Goal: Obtain resource: Download file/media

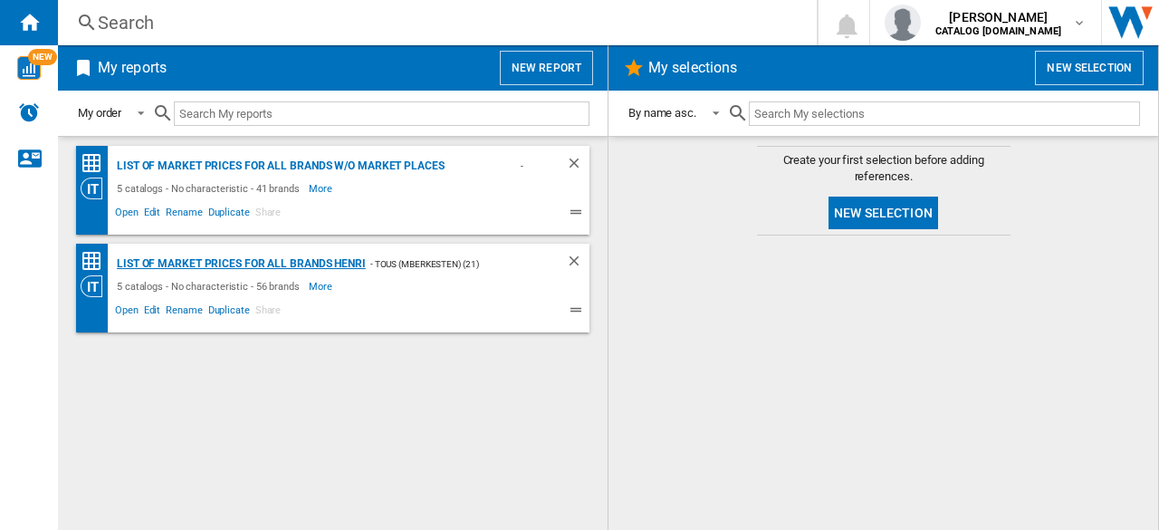
click at [228, 258] on div "List of market prices for all brands Henri" at bounding box center [238, 264] width 253 height 23
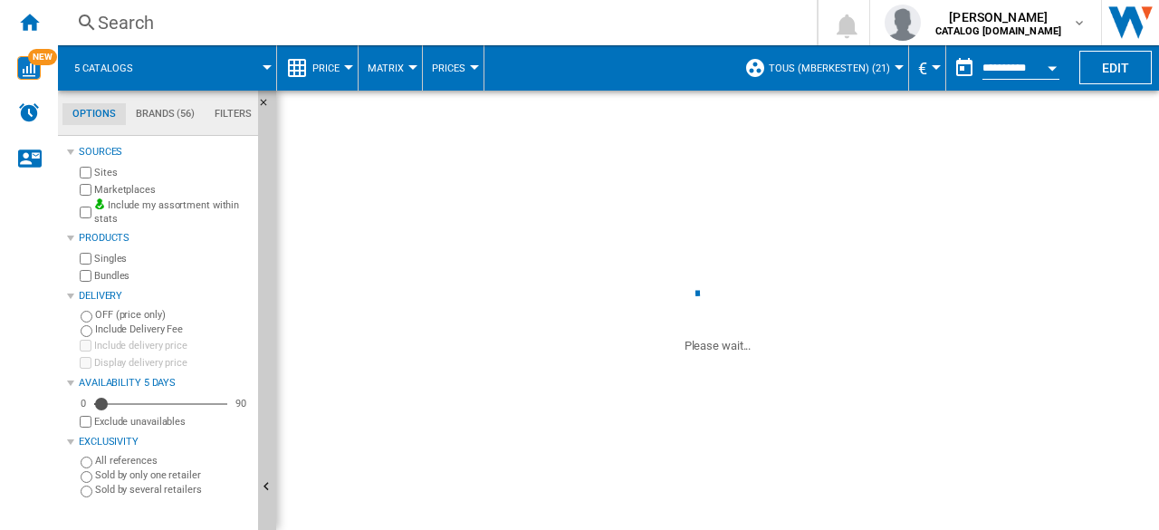
click at [255, 81] on span at bounding box center [212, 67] width 109 height 45
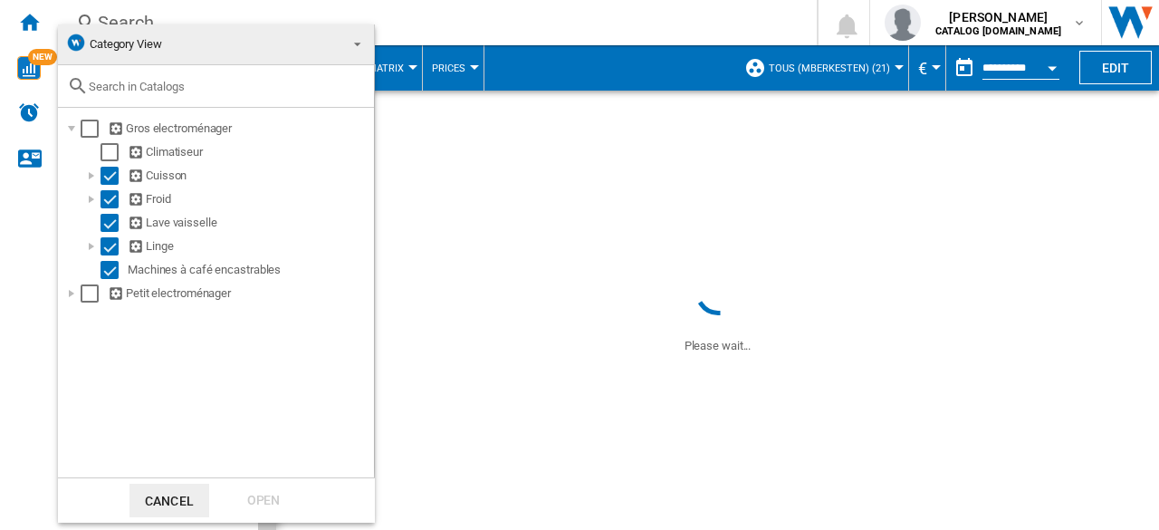
click at [592, 58] on md-backdrop at bounding box center [579, 265] width 1159 height 530
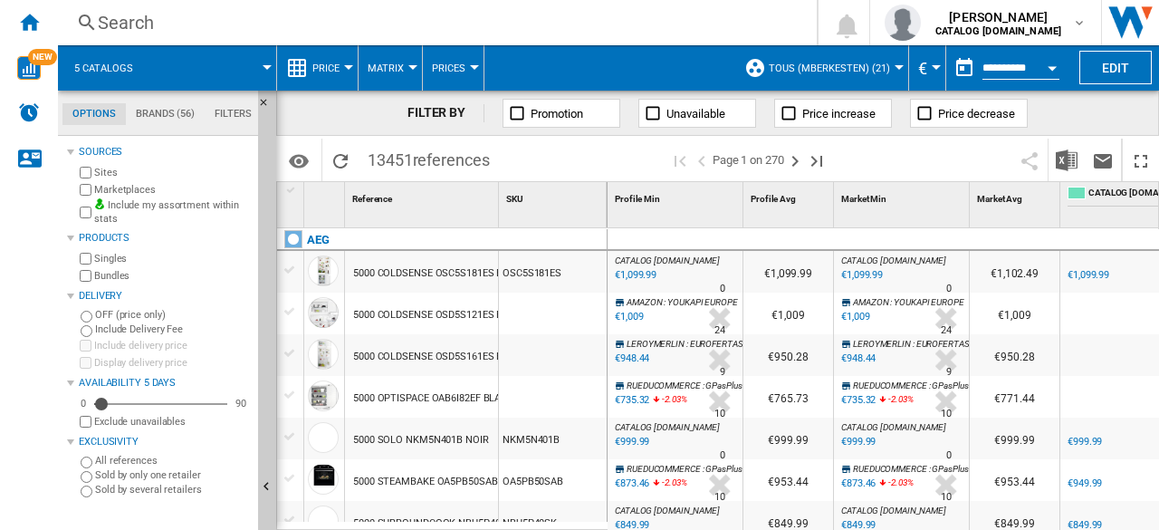
click at [324, 68] on span "Price" at bounding box center [325, 68] width 27 height 12
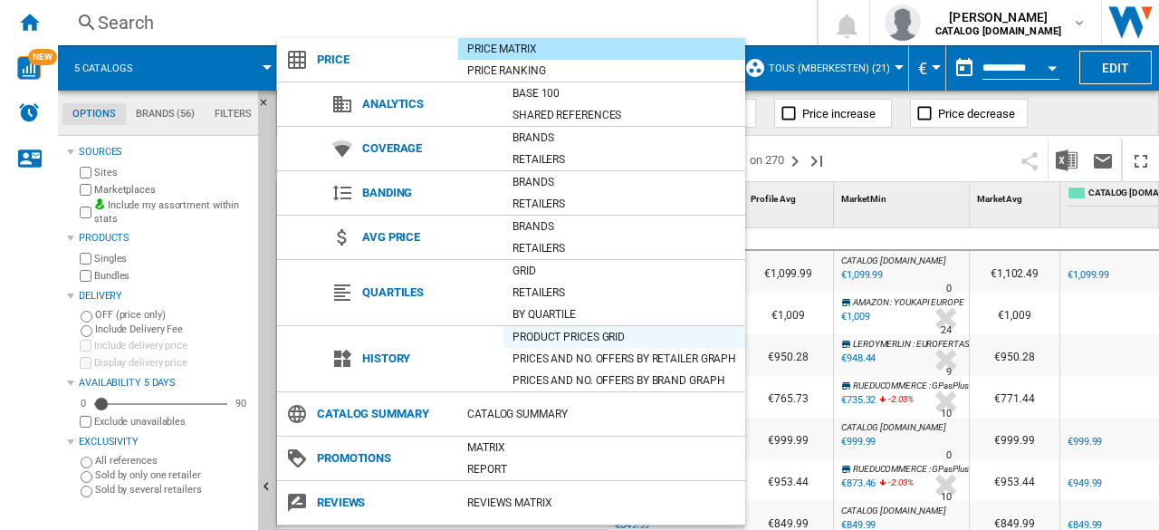
click at [549, 342] on div "Product prices grid" at bounding box center [624, 337] width 242 height 18
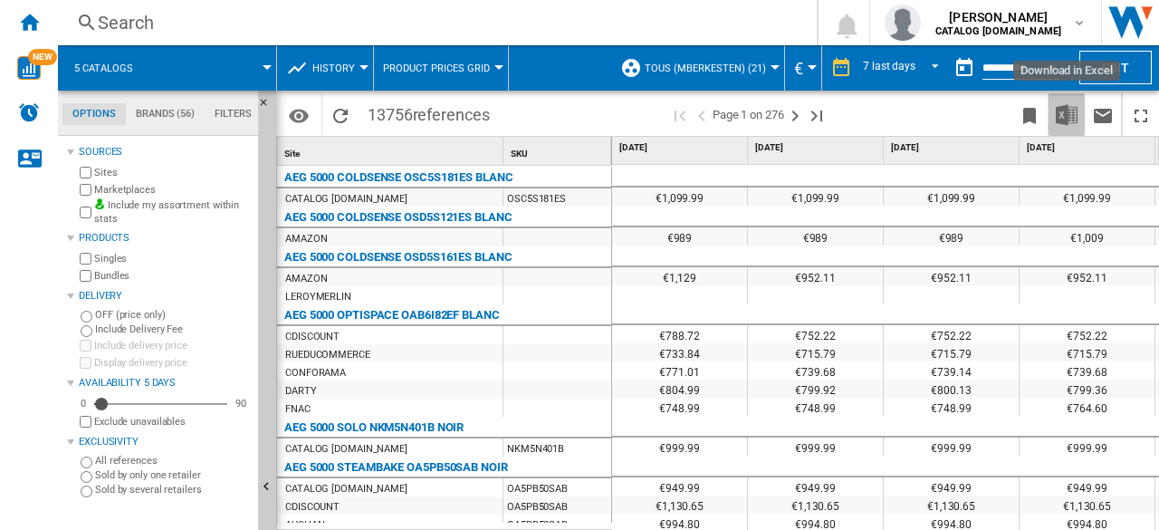
click at [1057, 115] on img "Download in Excel" at bounding box center [1067, 115] width 22 height 22
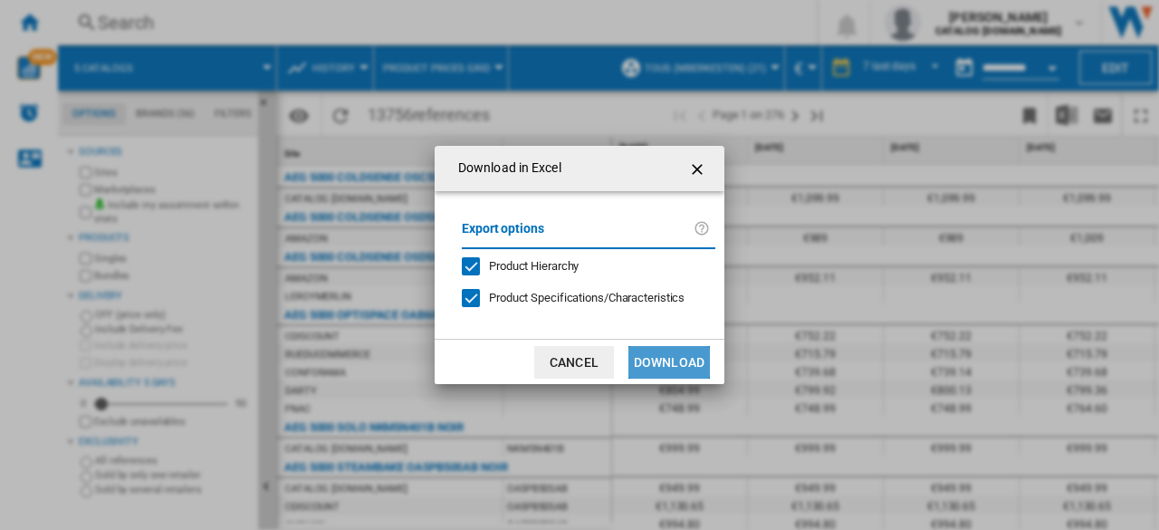
click at [664, 358] on button "Download" at bounding box center [668, 362] width 81 height 33
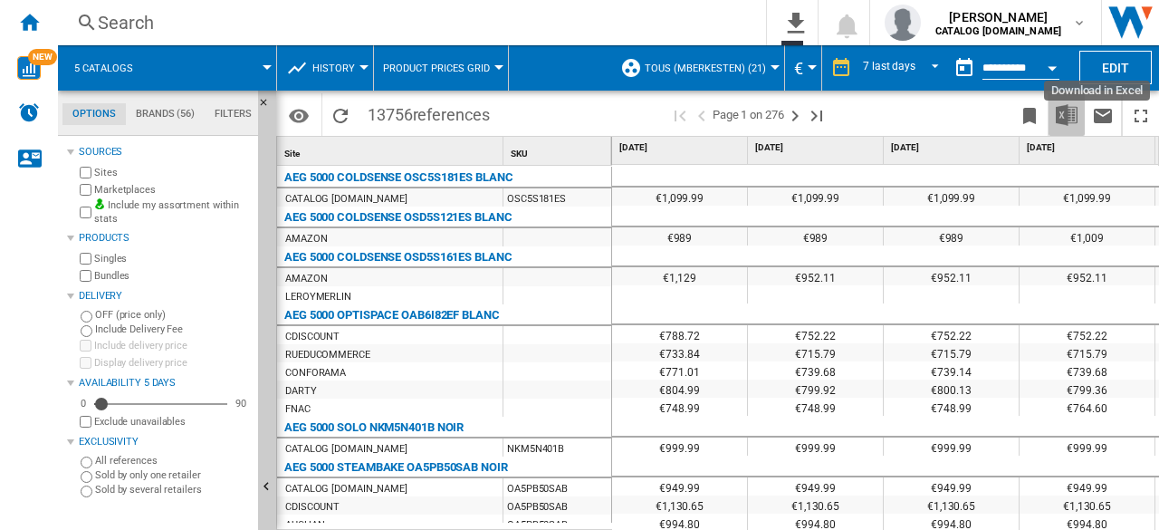
click at [1076, 120] on img "Download in Excel" at bounding box center [1067, 115] width 22 height 22
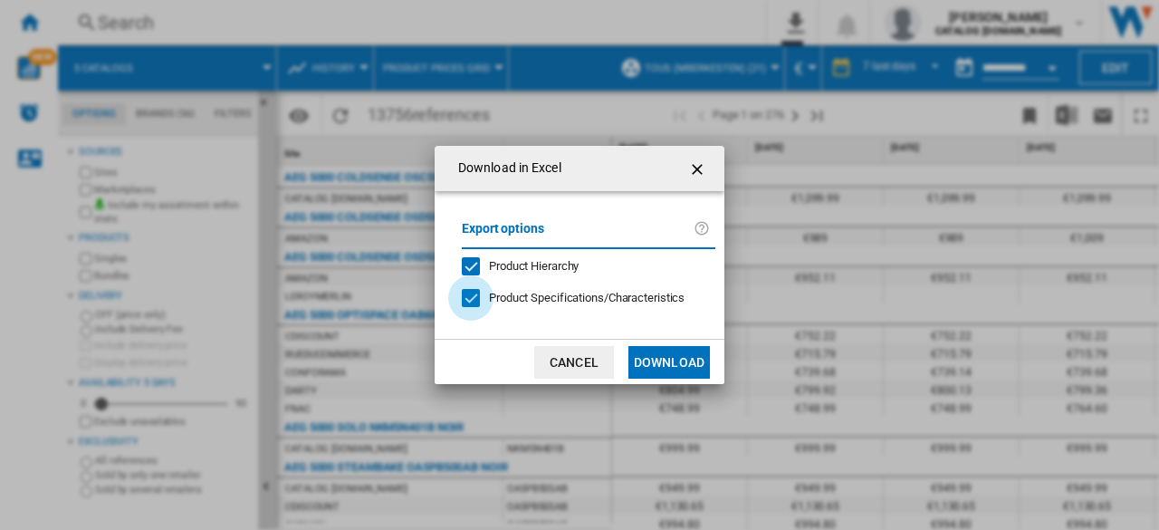
click at [473, 307] on div "Download in ..." at bounding box center [471, 298] width 18 height 18
click at [648, 354] on button "Download" at bounding box center [668, 362] width 81 height 33
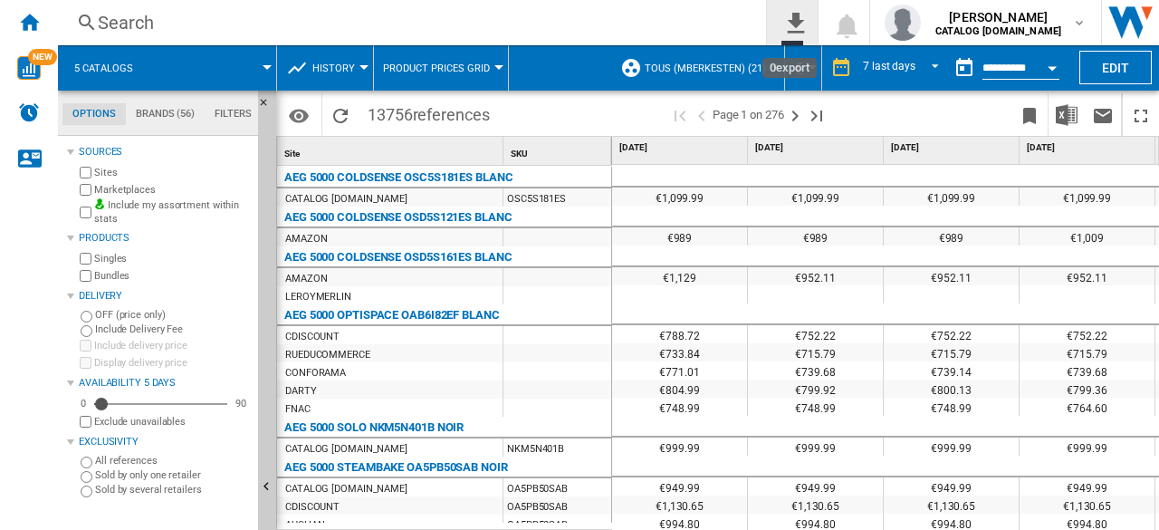
click at [800, 24] on ng-md-icon "0\a export" at bounding box center [792, 20] width 22 height 23
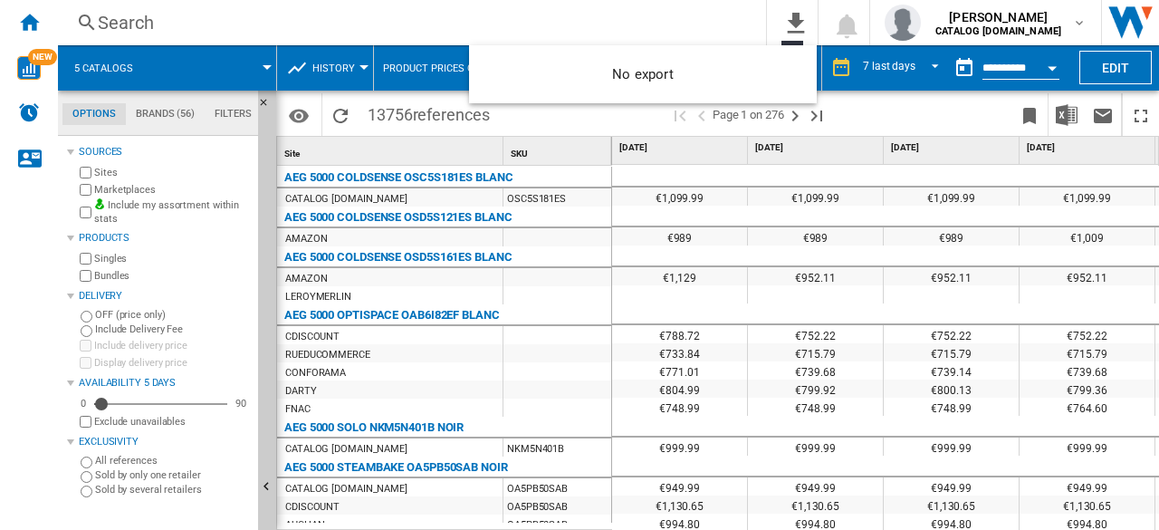
click at [727, 30] on md-backdrop at bounding box center [579, 265] width 1159 height 530
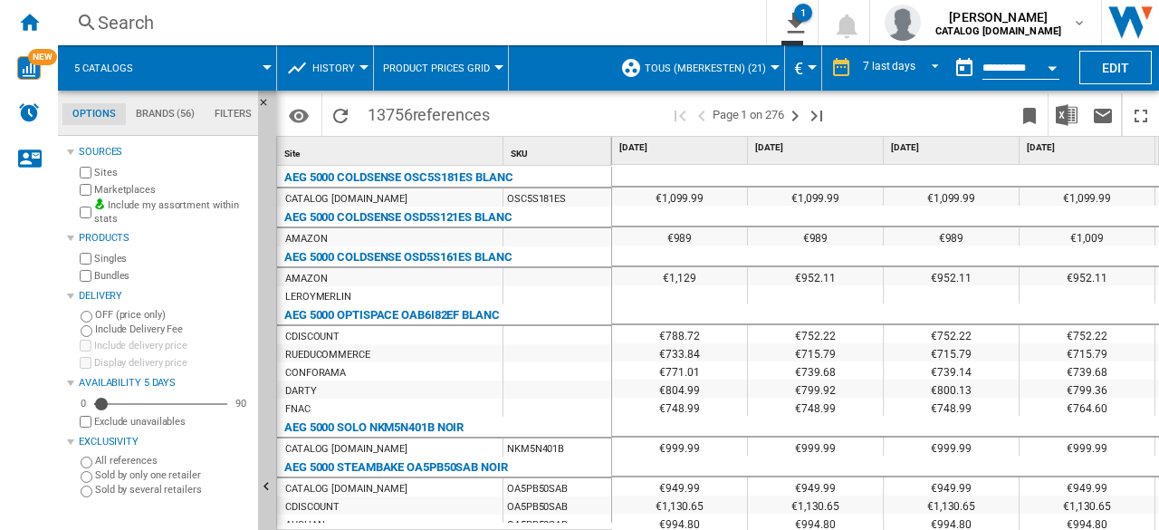
click at [522, 18] on div "Search" at bounding box center [408, 22] width 621 height 25
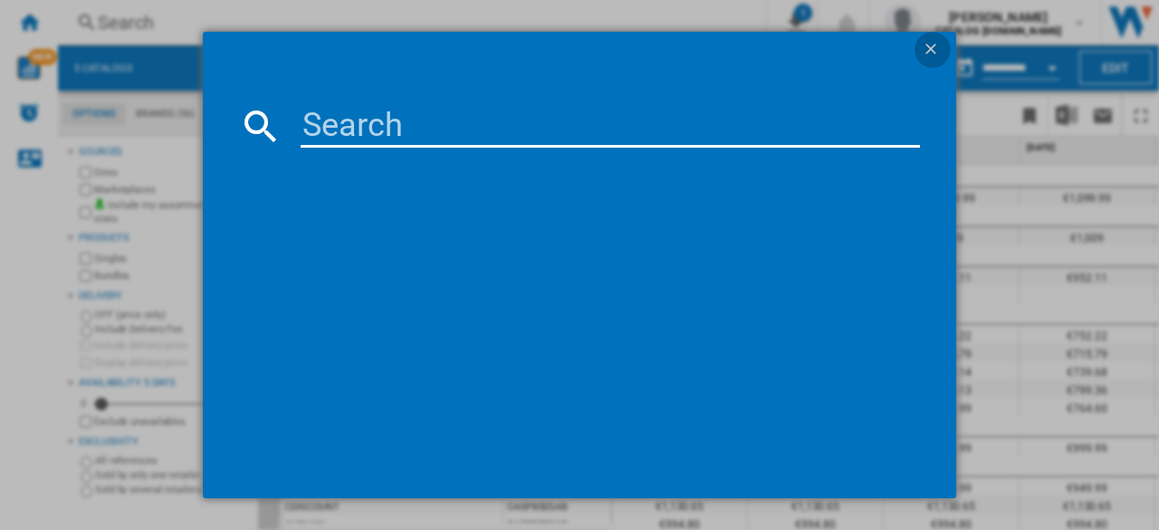
click at [925, 52] on ng-md-icon "getI18NText('BUTTONS.CLOSE_DIALOG')" at bounding box center [933, 51] width 22 height 22
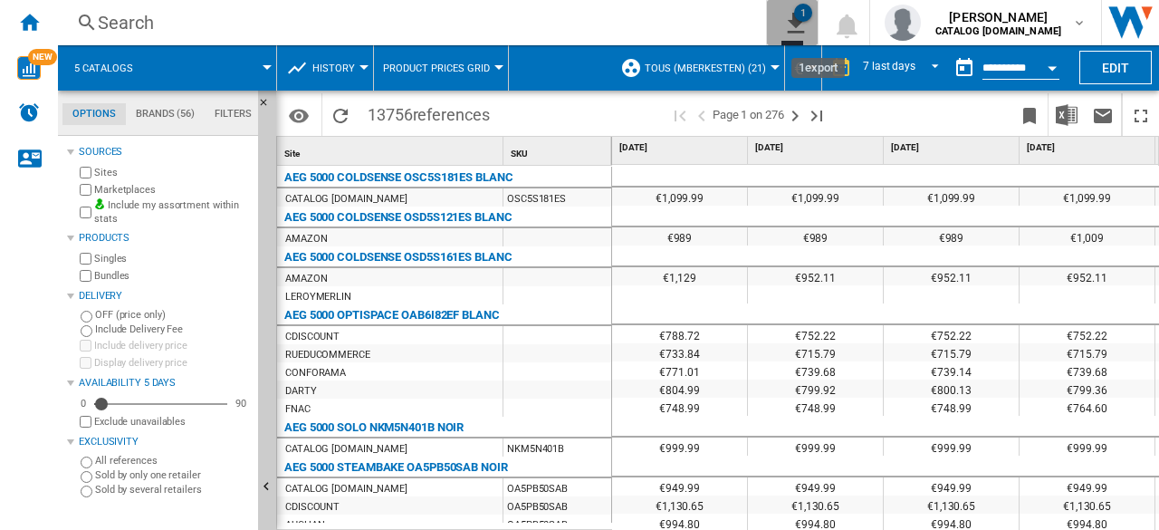
click at [796, 24] on ng-md-icon "1\a export" at bounding box center [792, 20] width 22 height 23
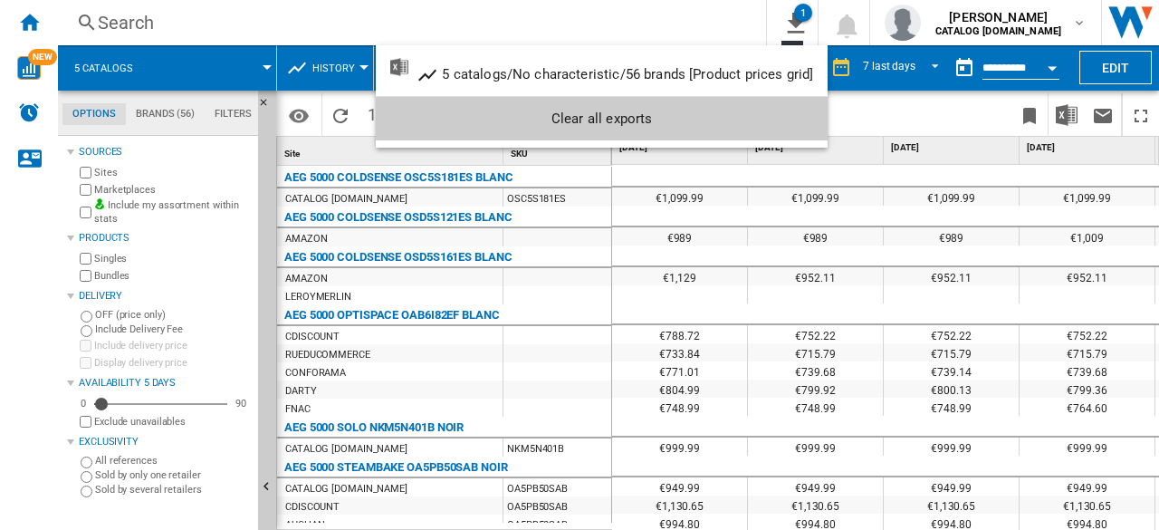
click at [693, 15] on md-backdrop at bounding box center [579, 265] width 1159 height 530
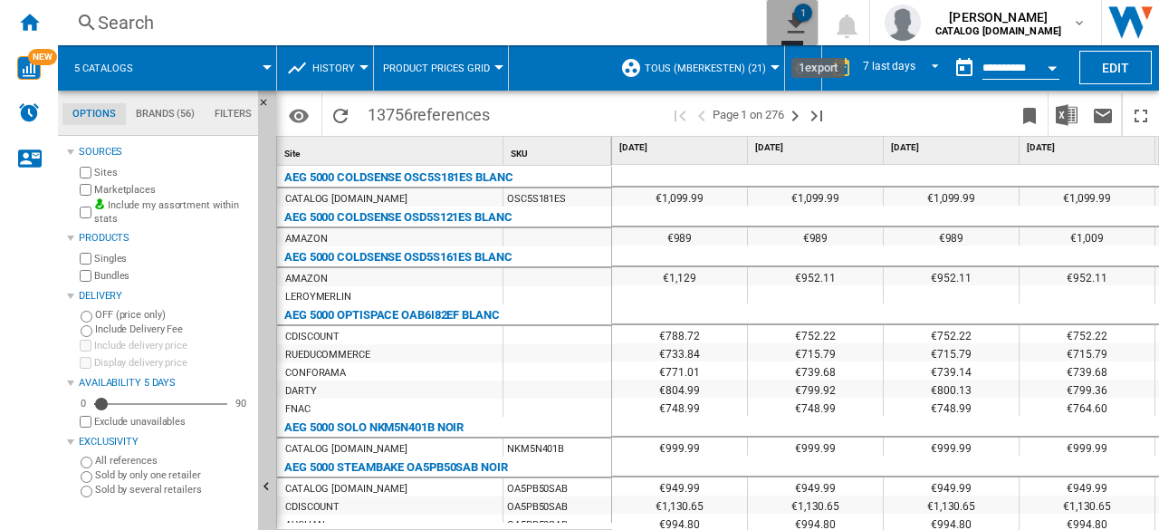
click at [807, 29] on button "1" at bounding box center [792, 22] width 51 height 45
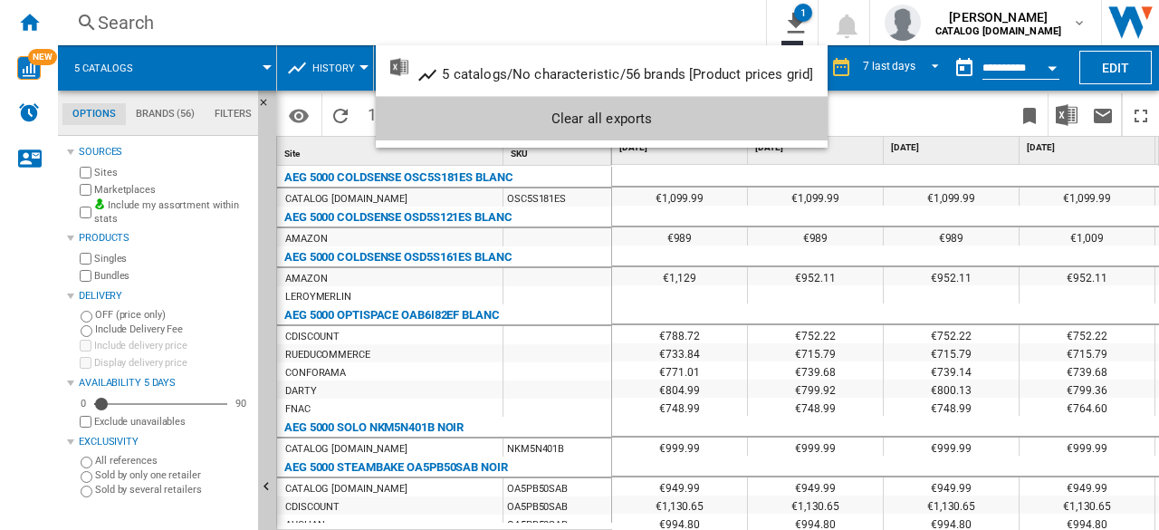
click at [799, 24] on md-backdrop at bounding box center [579, 265] width 1159 height 530
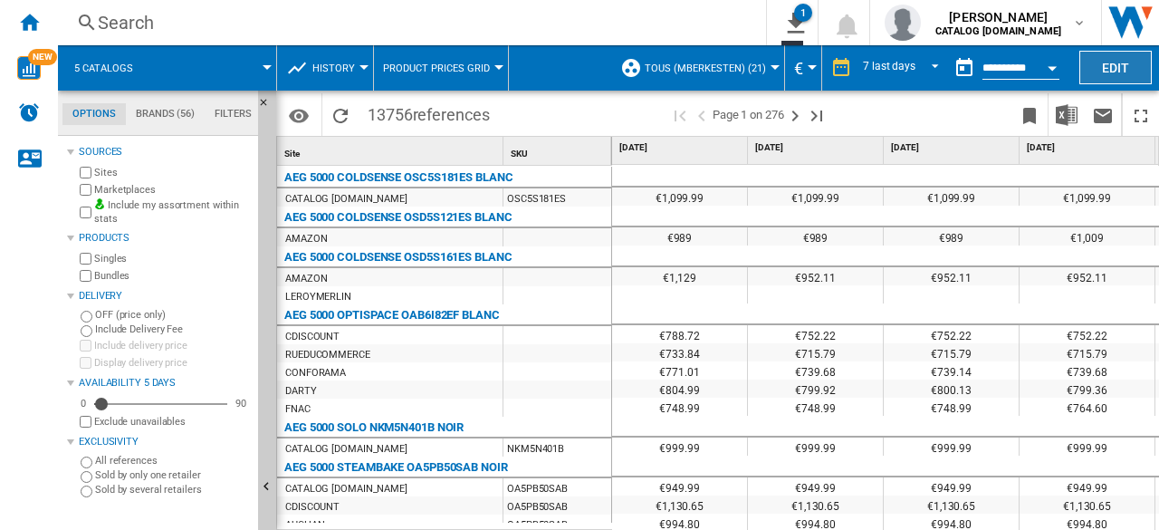
click at [1097, 77] on button "Edit" at bounding box center [1115, 67] width 72 height 33
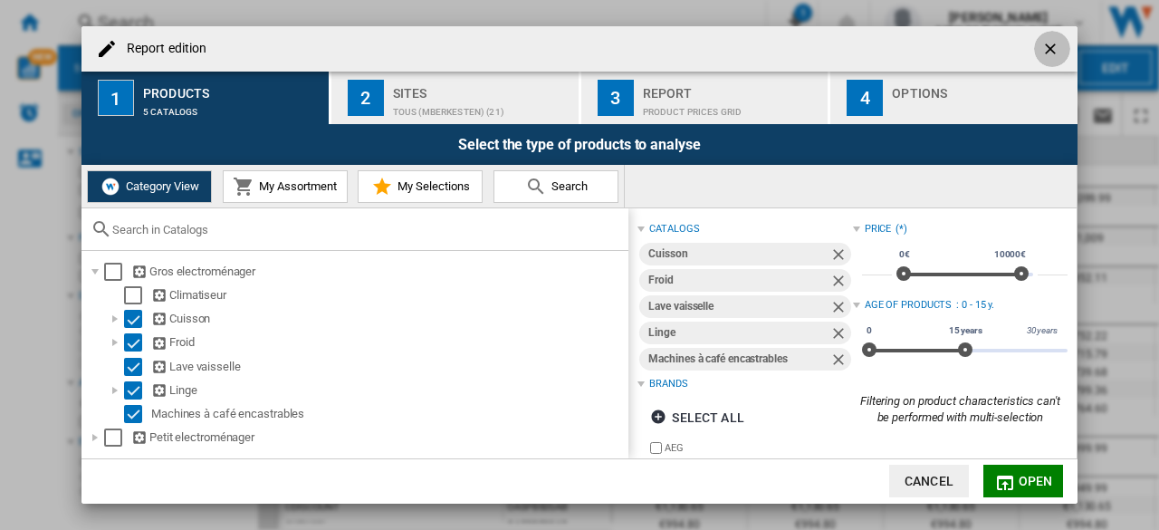
click at [1049, 52] on ng-md-icon "getI18NText('BUTTONS.CLOSE_DIALOG')" at bounding box center [1052, 51] width 22 height 22
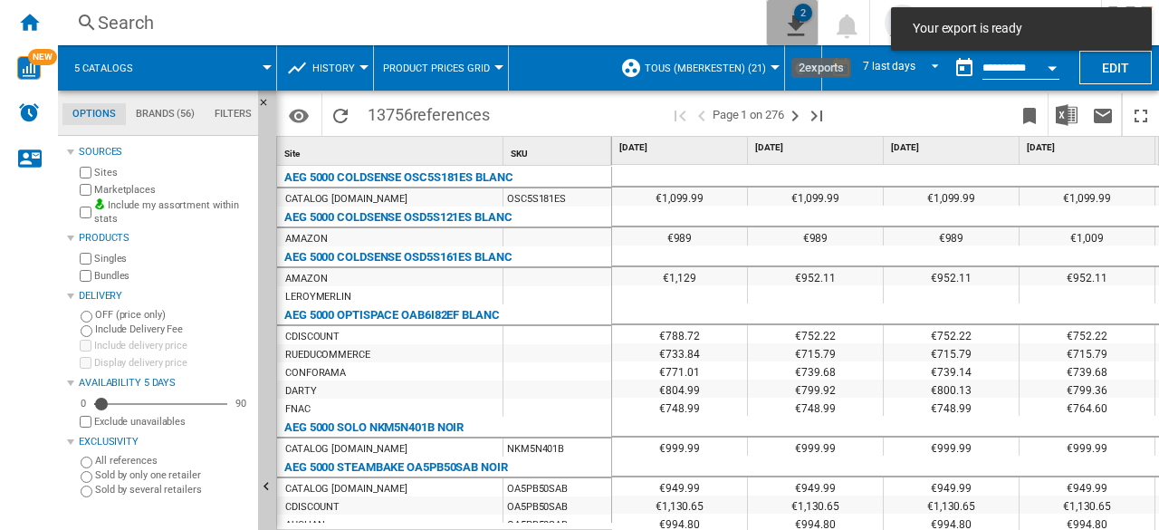
click at [800, 26] on ng-md-icon "2\a exports" at bounding box center [792, 23] width 22 height 23
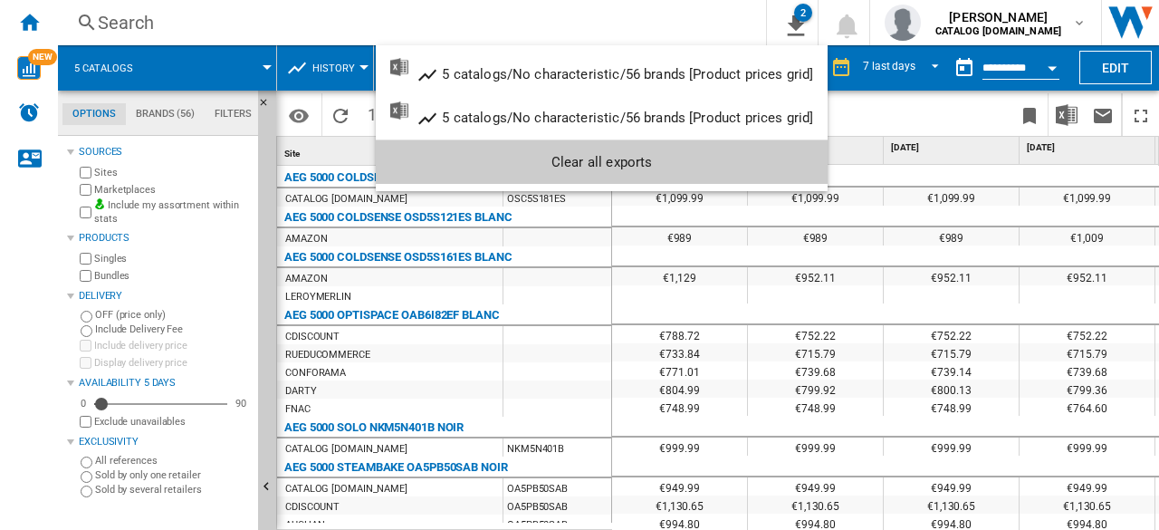
click at [302, 33] on md-backdrop at bounding box center [579, 265] width 1159 height 530
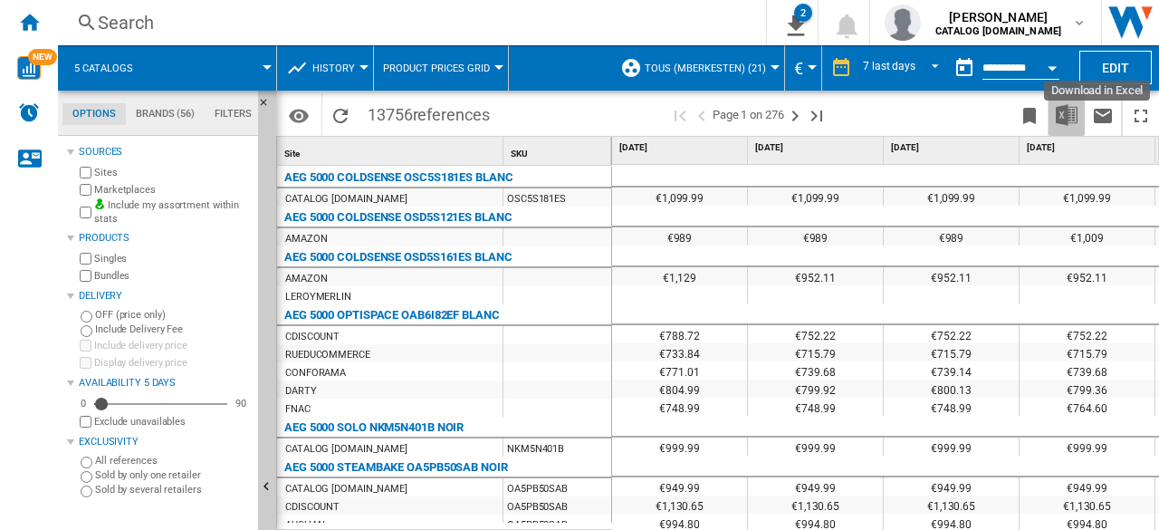
click at [1059, 106] on img "Download in Excel" at bounding box center [1067, 115] width 22 height 22
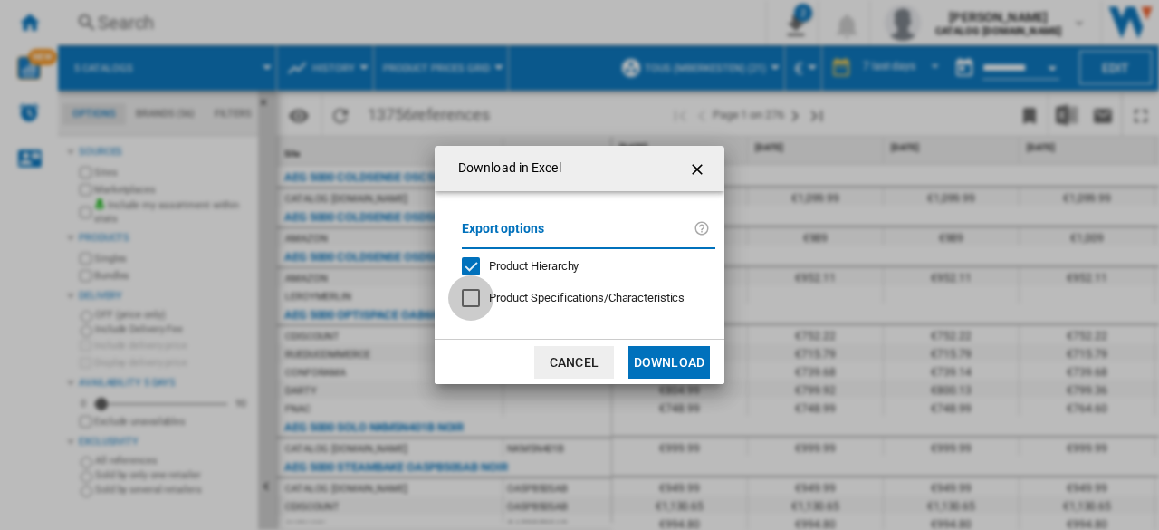
click at [469, 292] on div "Download in ..." at bounding box center [471, 298] width 18 height 18
click at [700, 175] on ng-md-icon "getI18NText('BUTTONS.CLOSE_DIALOG')" at bounding box center [699, 169] width 22 height 22
